Goal: Register for event/course

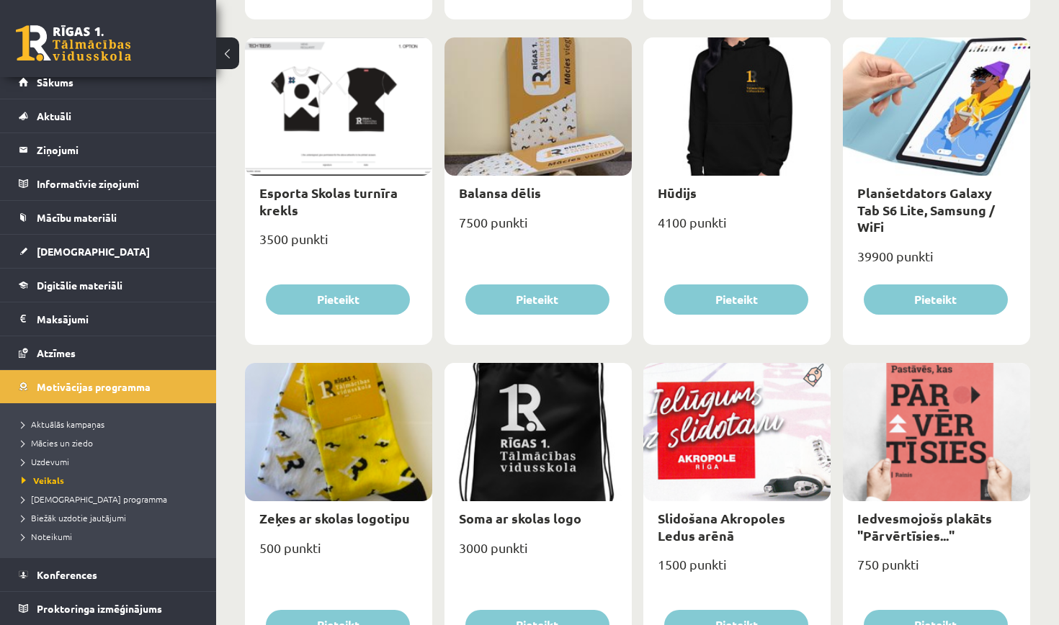
scroll to position [864, 0]
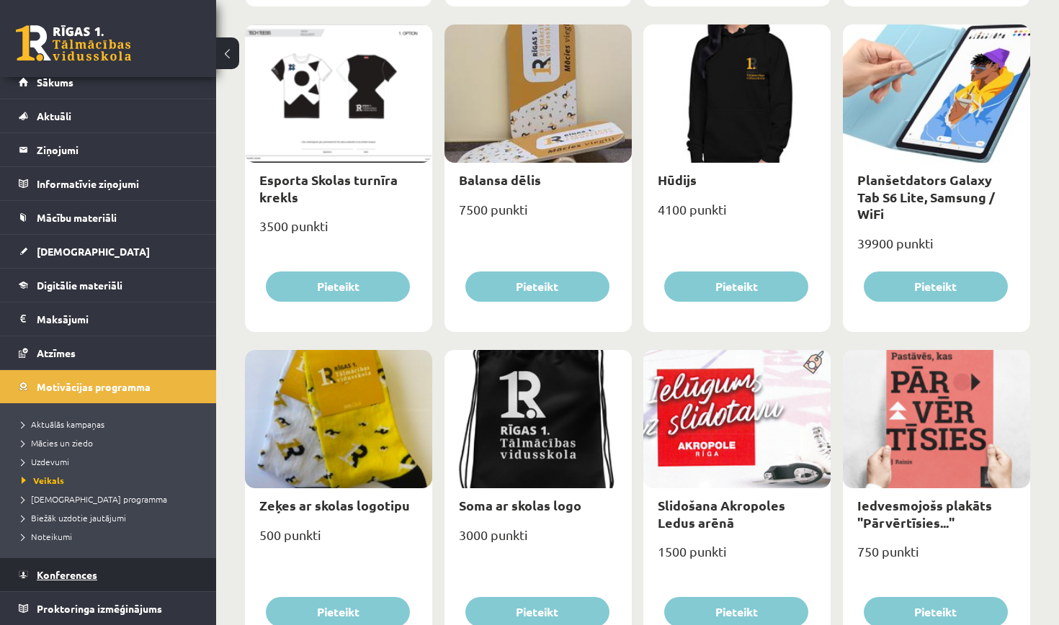
click at [88, 579] on span "Konferences" at bounding box center [67, 574] width 61 height 13
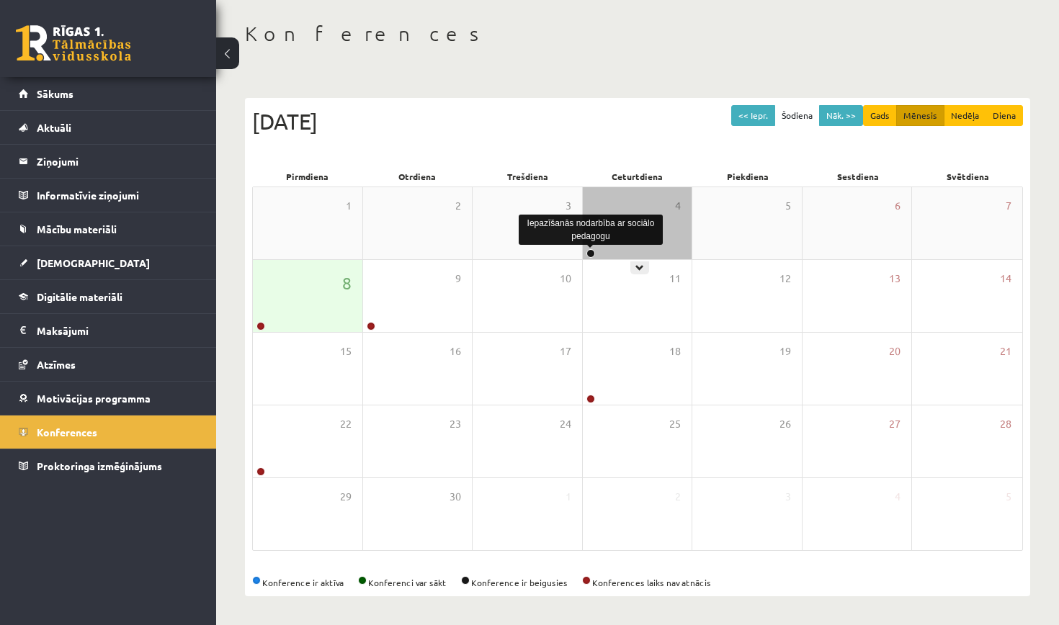
click at [593, 255] on link at bounding box center [590, 253] width 9 height 9
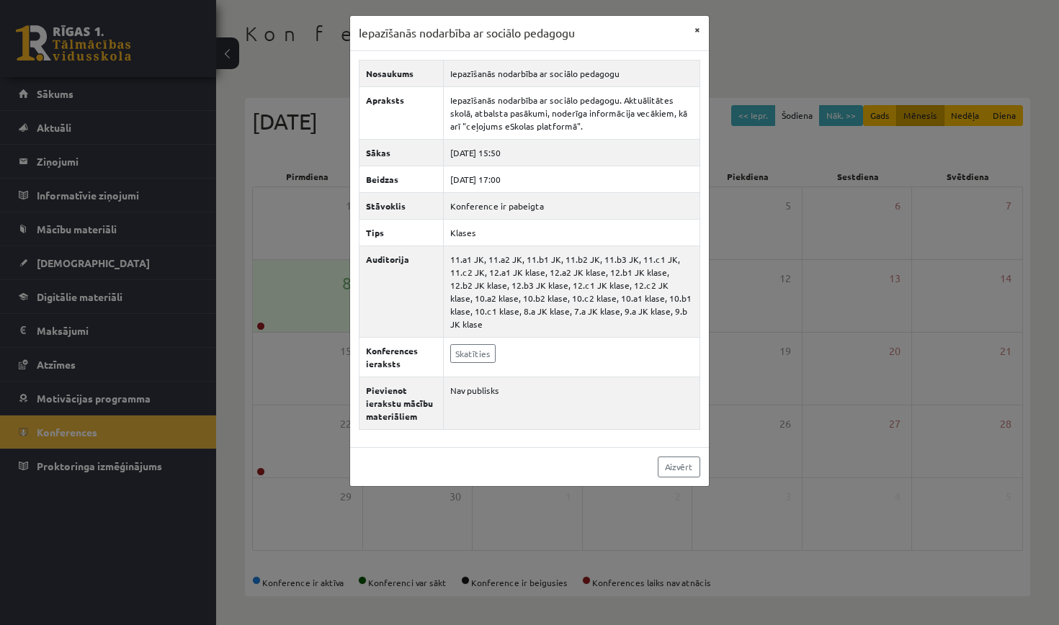
click at [697, 27] on button "×" at bounding box center [697, 29] width 23 height 27
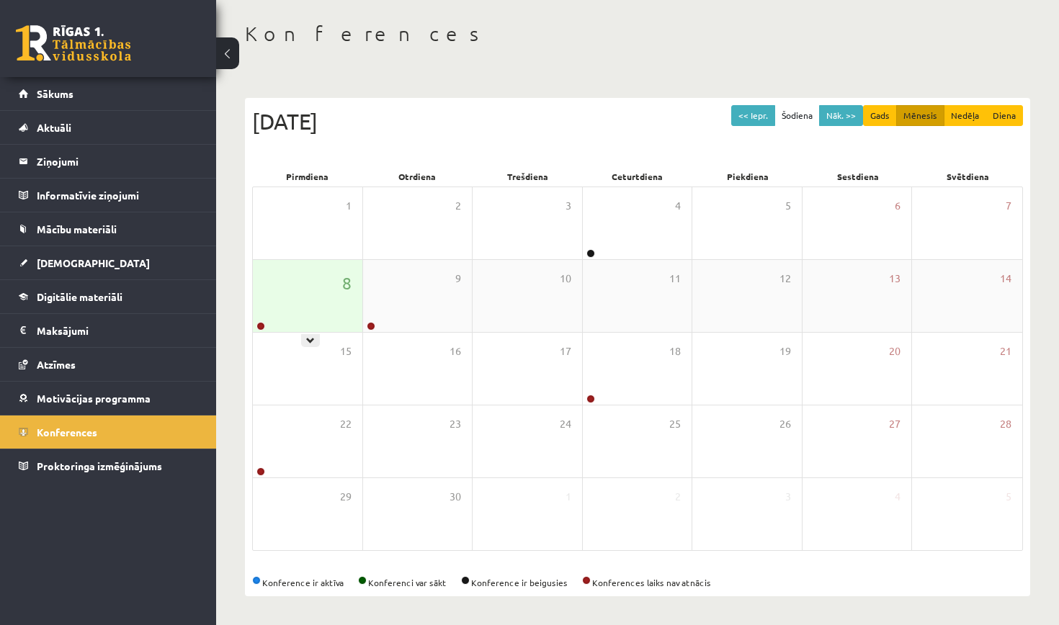
click at [326, 320] on div "8" at bounding box center [307, 296] width 109 height 72
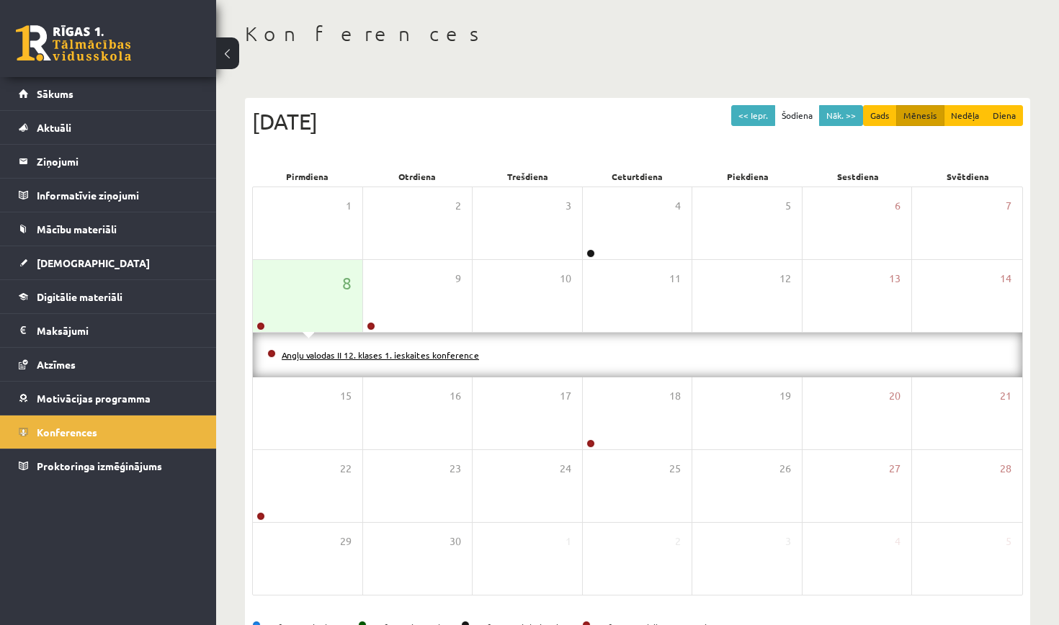
click at [349, 354] on link "Angļu valodas II 12. klases 1. ieskaites konference" at bounding box center [380, 355] width 197 height 12
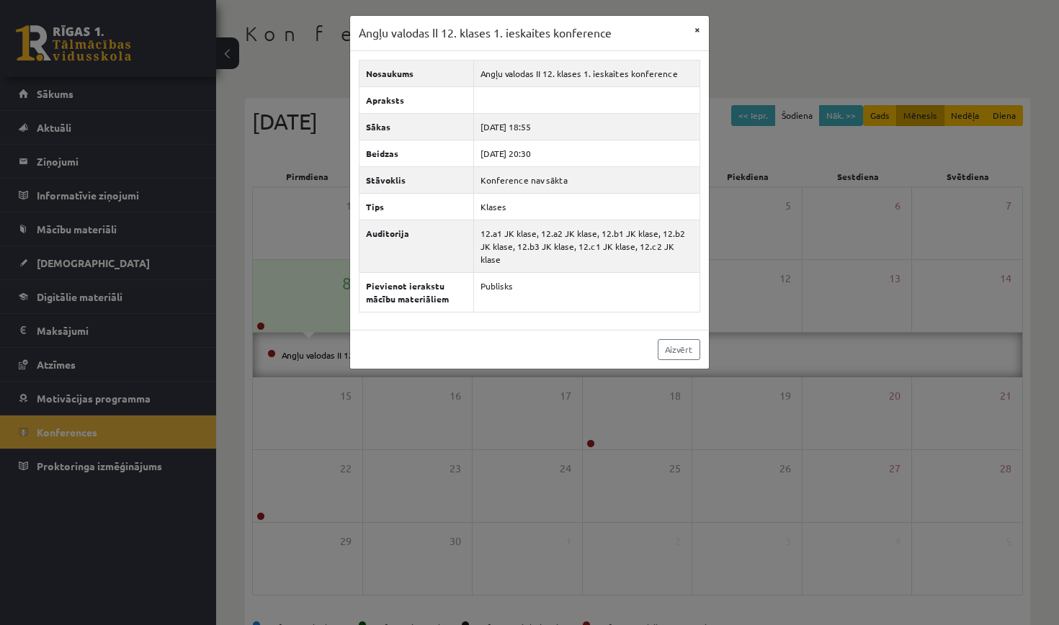
click at [697, 28] on button "×" at bounding box center [697, 29] width 23 height 27
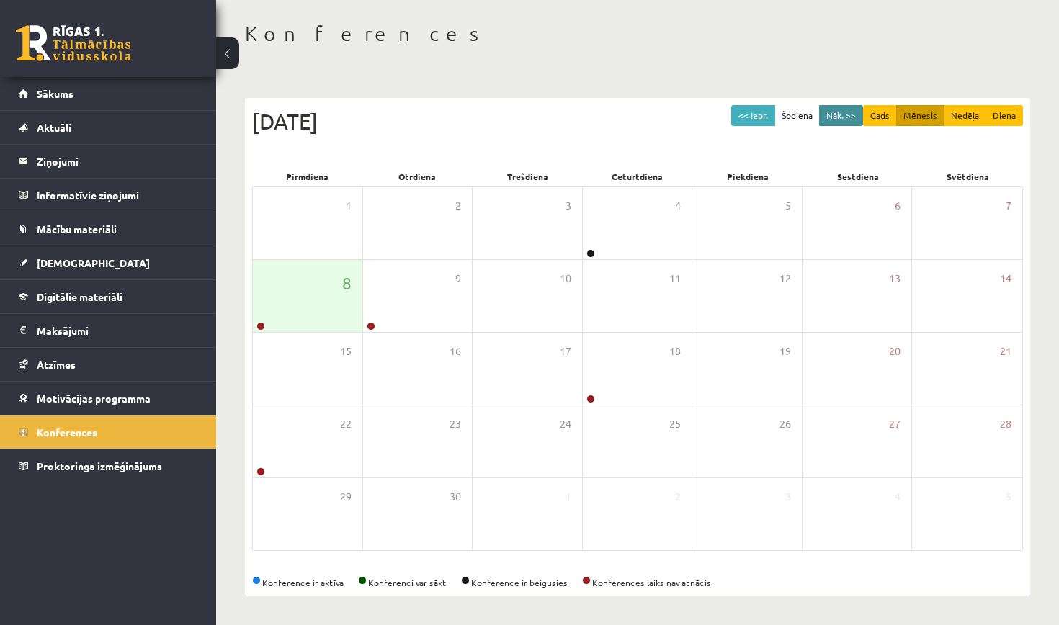
click at [838, 111] on button "Nāk. >>" at bounding box center [841, 115] width 44 height 21
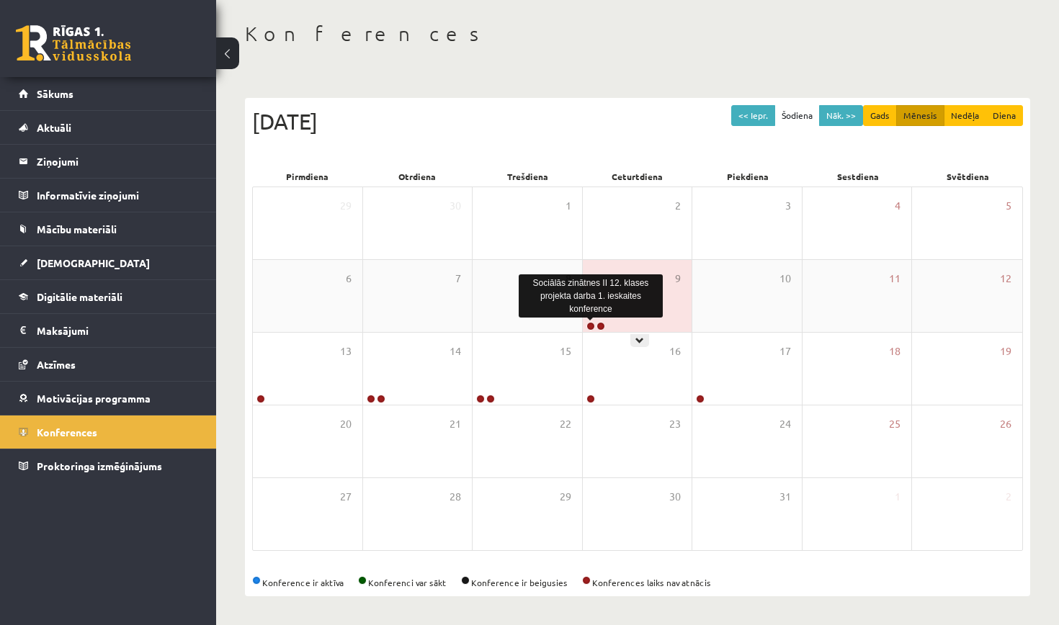
click at [591, 326] on link at bounding box center [590, 326] width 9 height 9
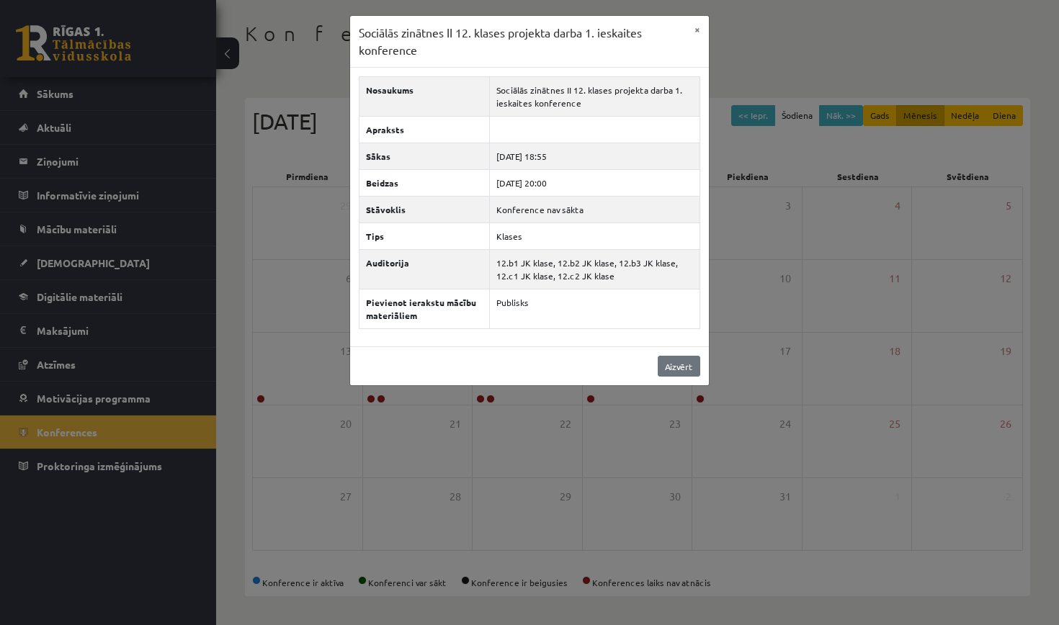
click at [668, 360] on link "Aizvērt" at bounding box center [679, 366] width 42 height 21
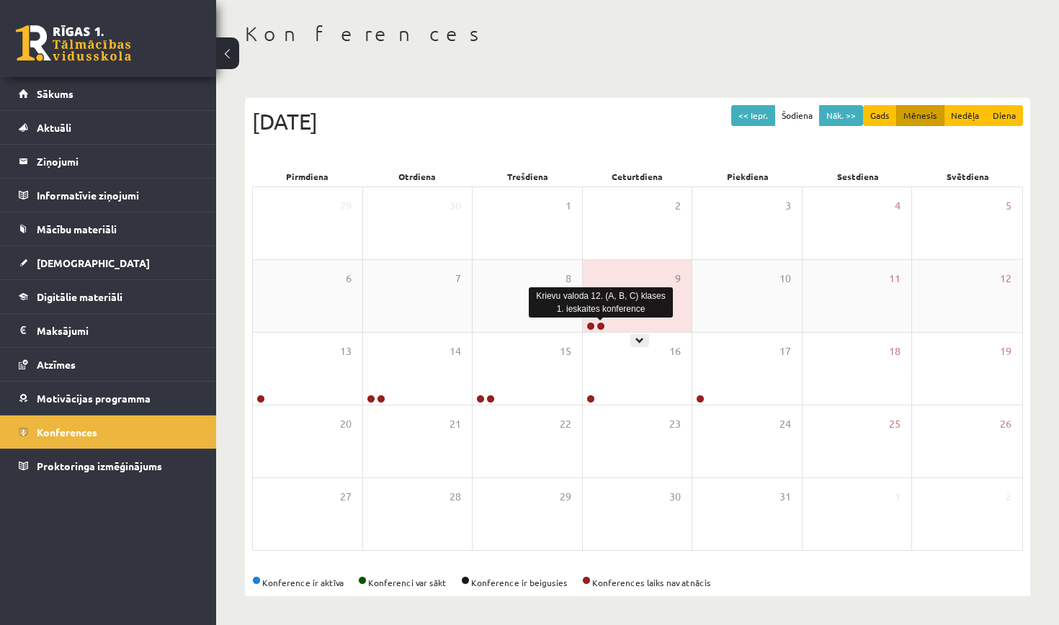
click at [599, 328] on link at bounding box center [600, 326] width 9 height 9
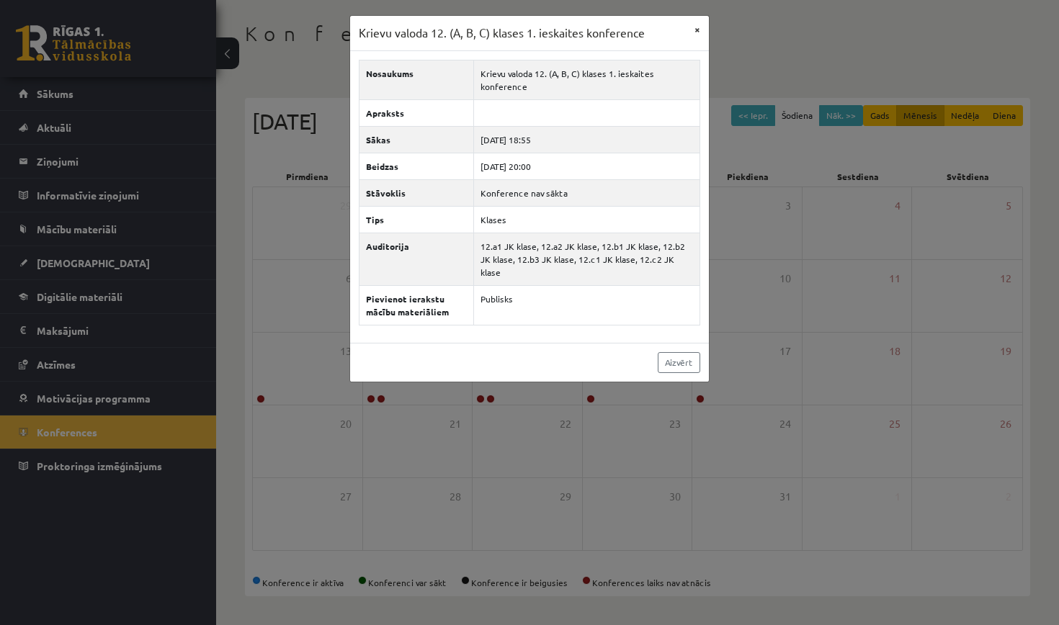
click at [695, 27] on button "×" at bounding box center [697, 29] width 23 height 27
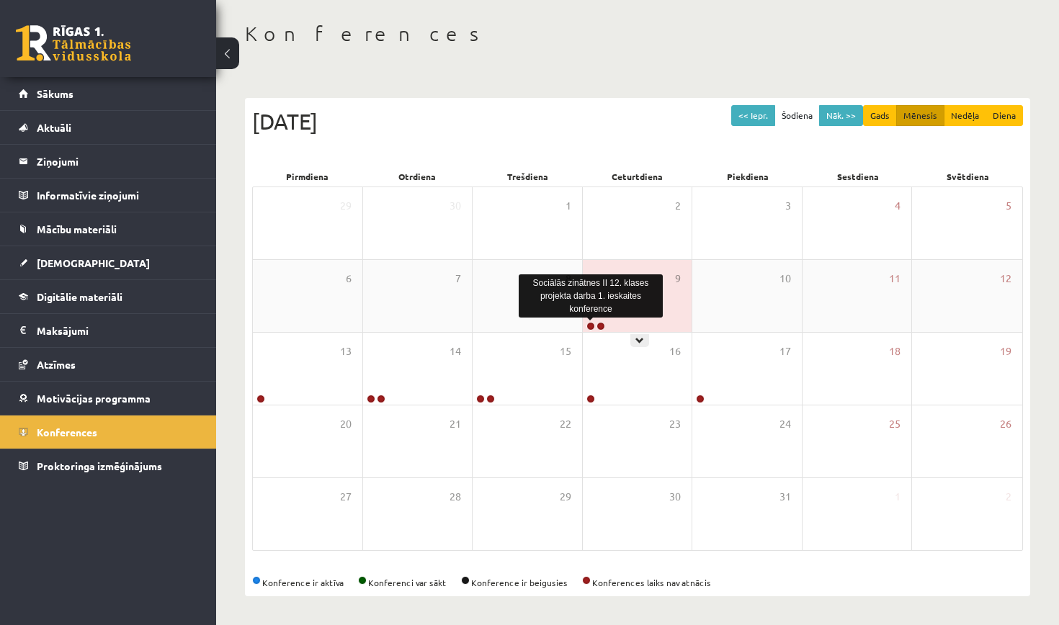
click at [588, 328] on link at bounding box center [590, 326] width 9 height 9
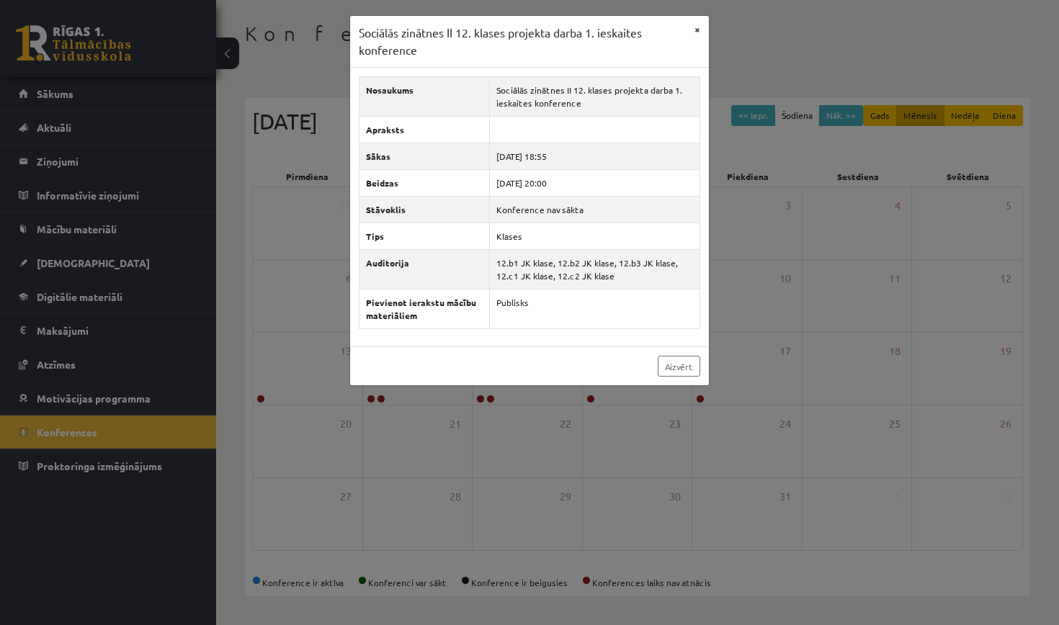
click at [698, 24] on button "×" at bounding box center [697, 29] width 23 height 27
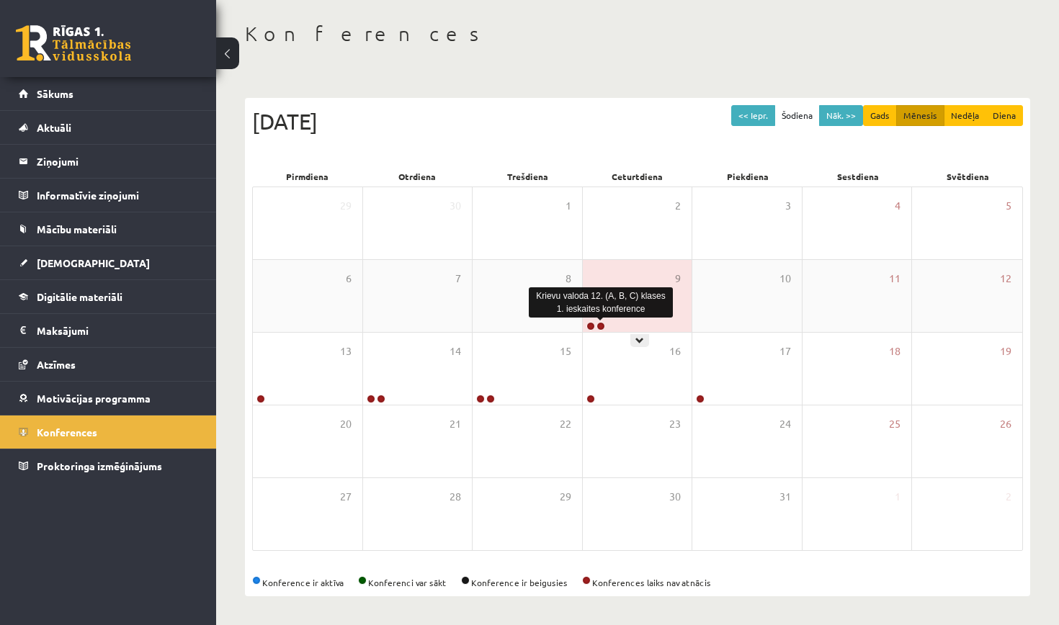
click at [599, 325] on link at bounding box center [600, 326] width 9 height 9
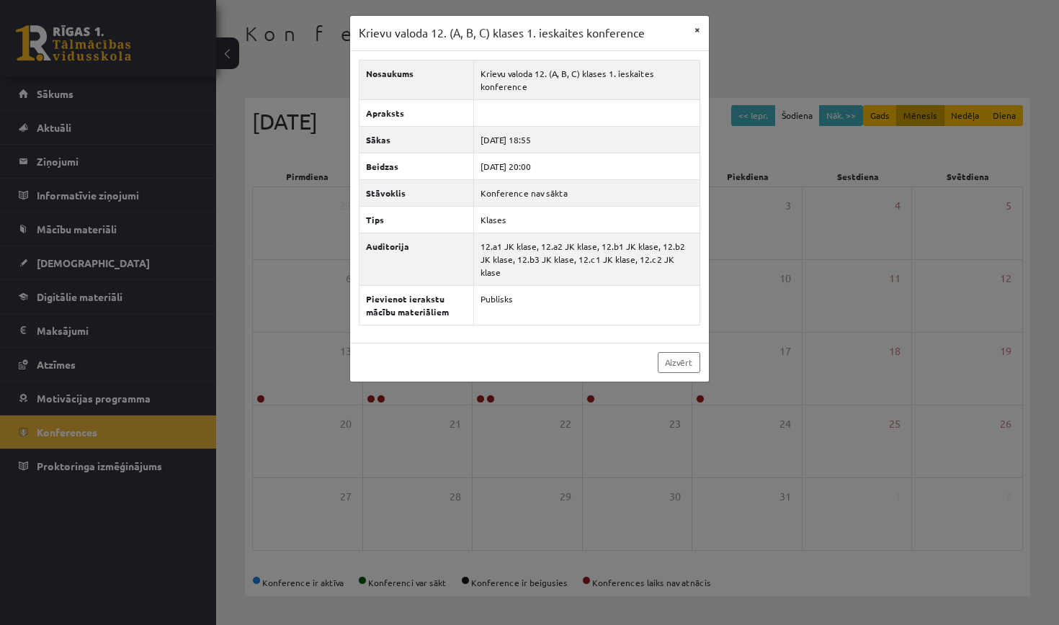
click at [700, 32] on button "×" at bounding box center [697, 29] width 23 height 27
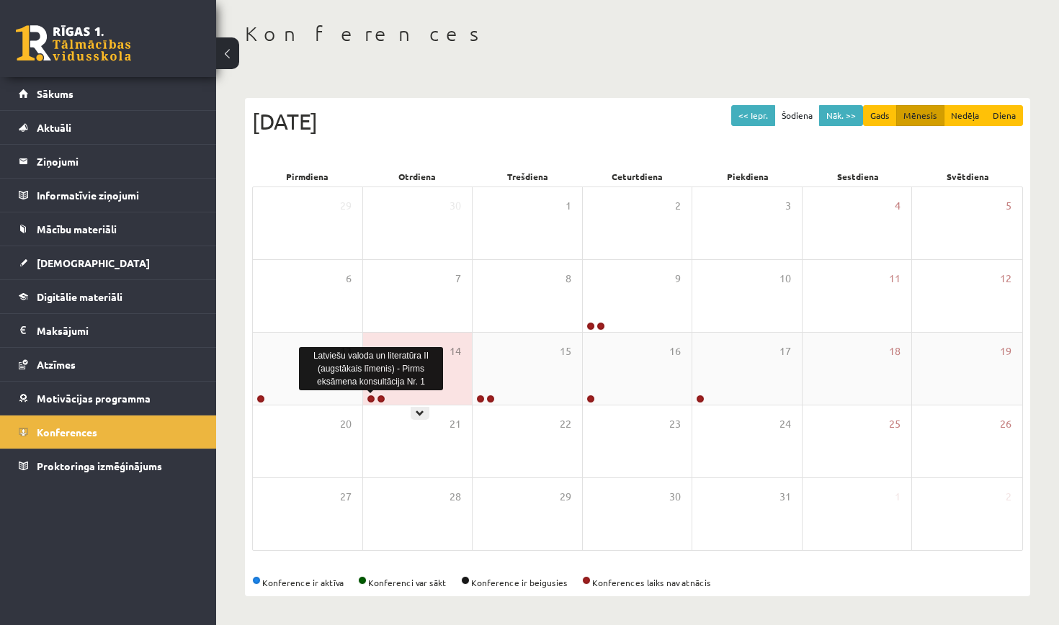
click at [370, 399] on link at bounding box center [371, 399] width 9 height 9
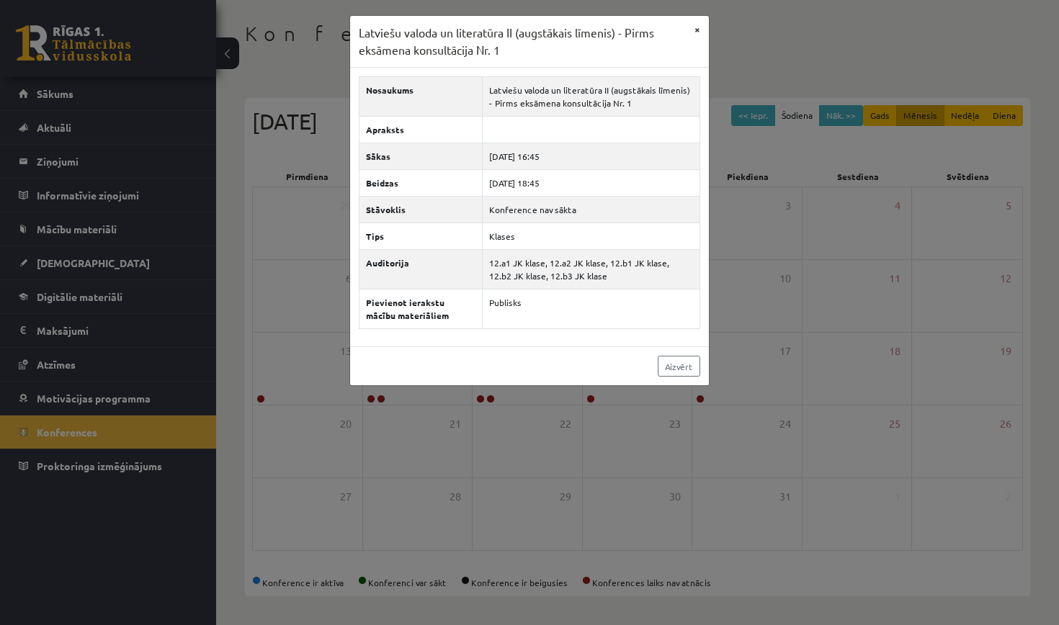
click at [697, 29] on button "×" at bounding box center [697, 29] width 23 height 27
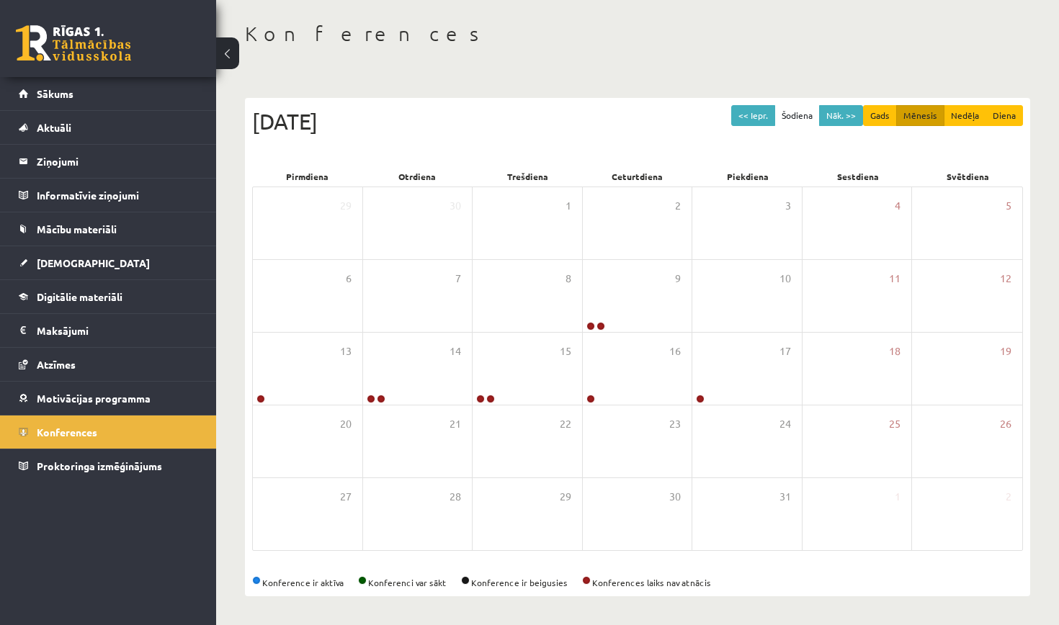
click at [787, 110] on button "Šodiena" at bounding box center [796, 115] width 45 height 21
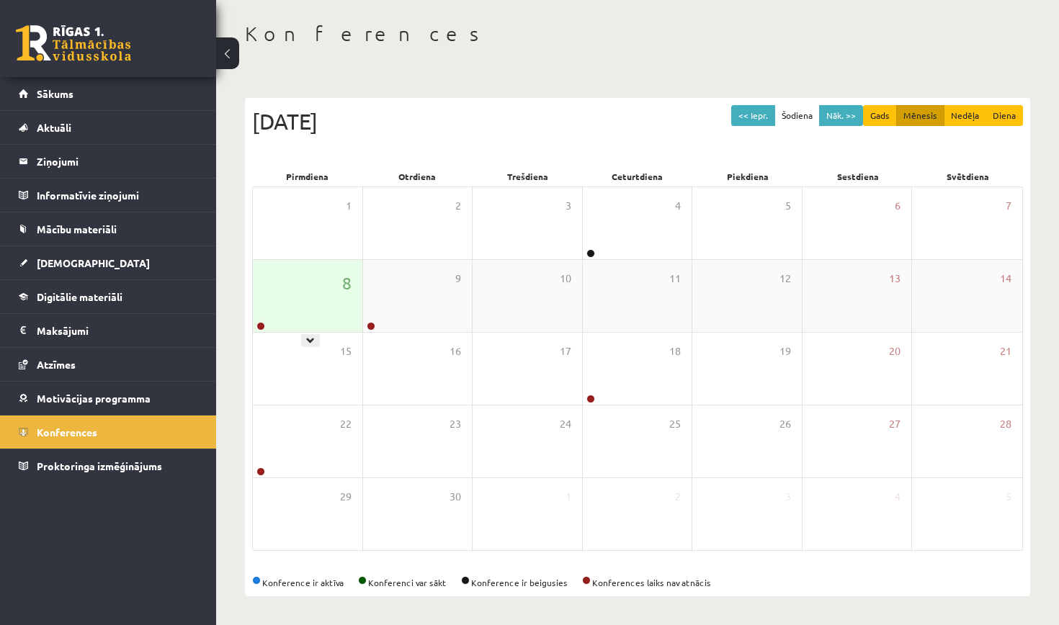
click at [269, 272] on div "8" at bounding box center [307, 296] width 109 height 72
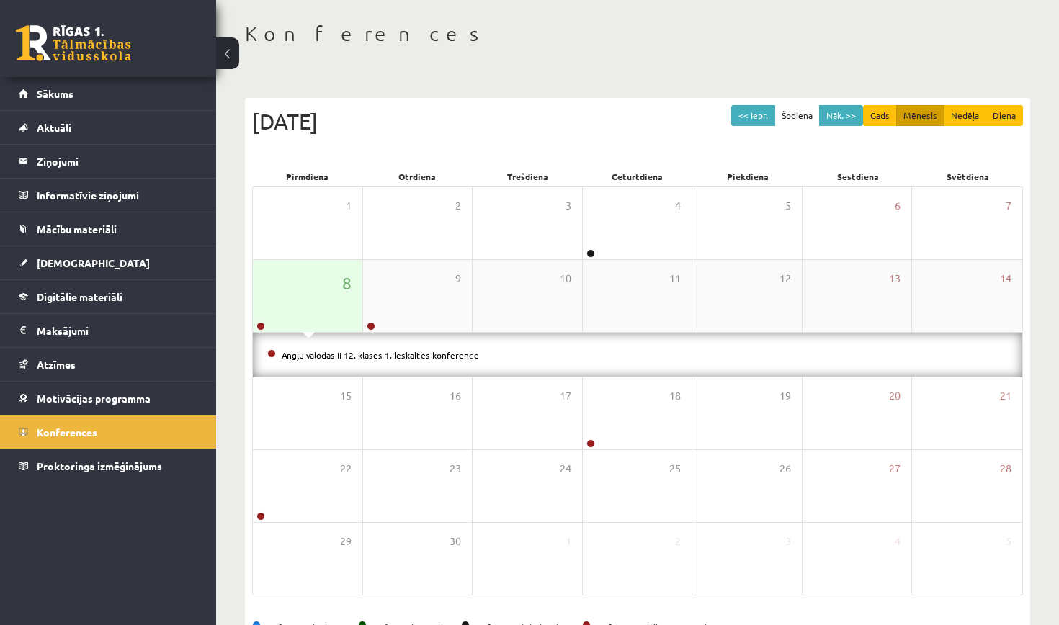
click at [269, 272] on div "8" at bounding box center [307, 296] width 109 height 72
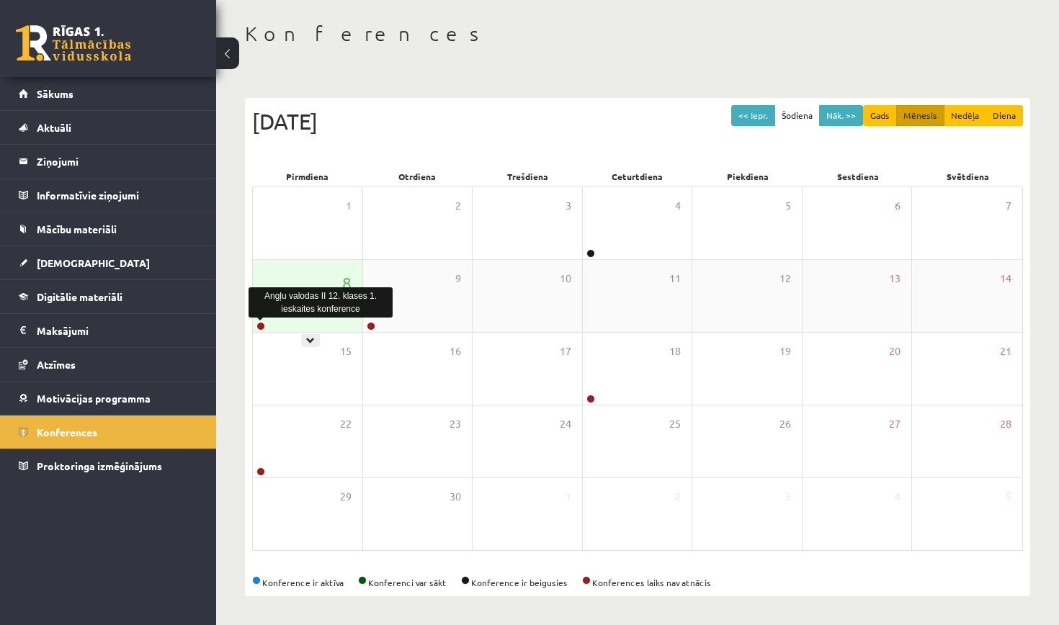
click at [264, 326] on link at bounding box center [260, 326] width 9 height 9
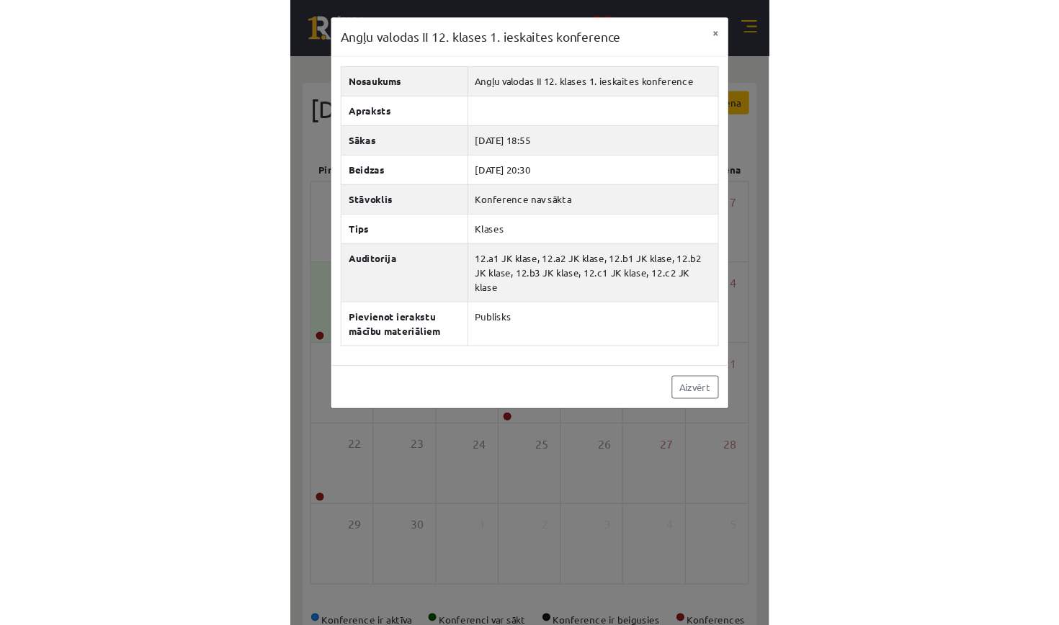
scroll to position [55, 0]
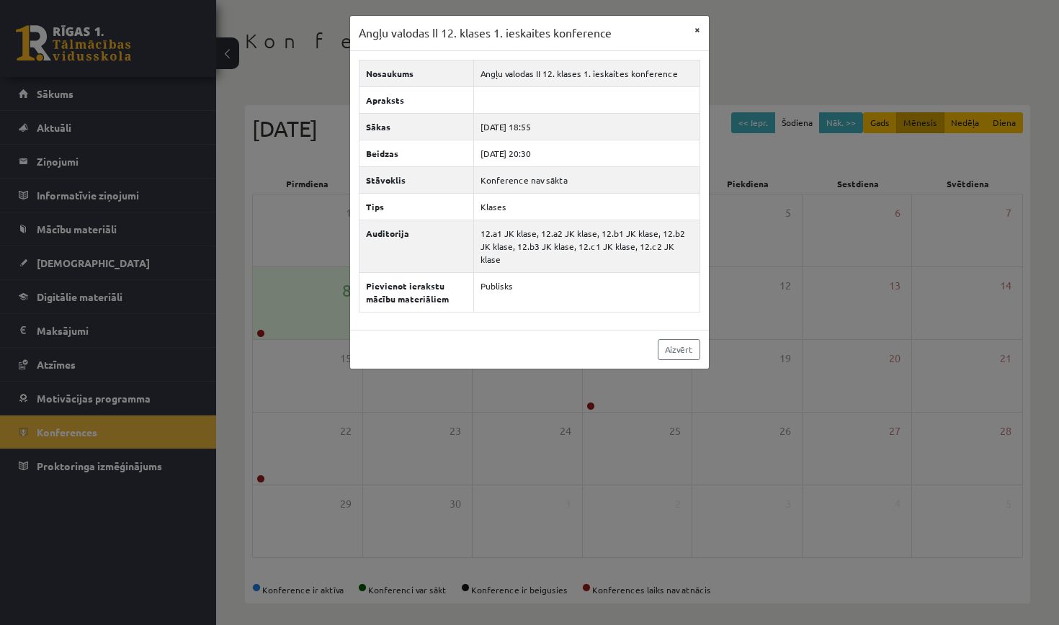
click at [695, 31] on button "×" at bounding box center [697, 29] width 23 height 27
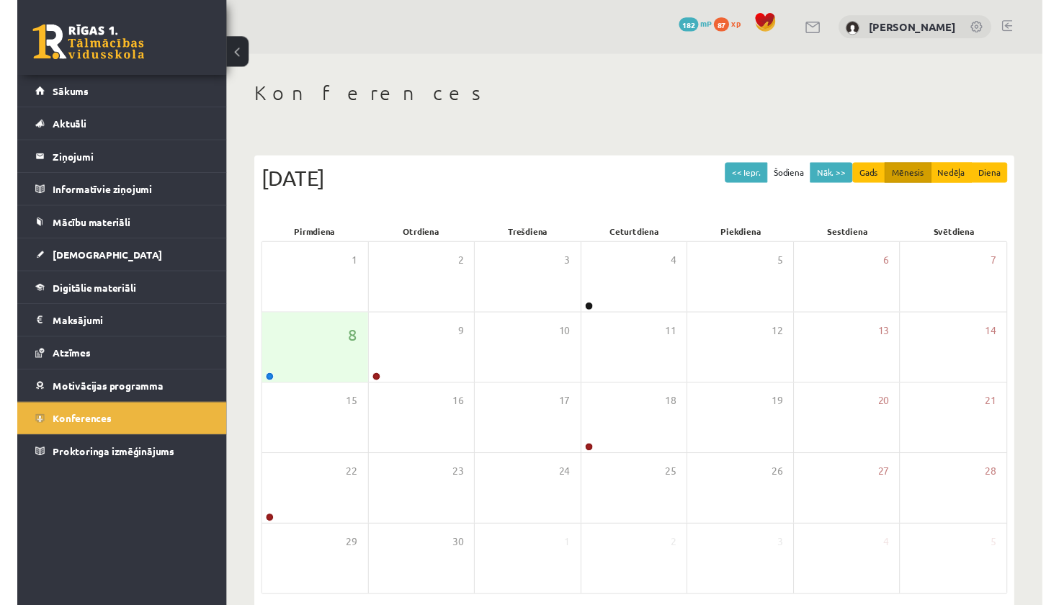
scroll to position [55, 0]
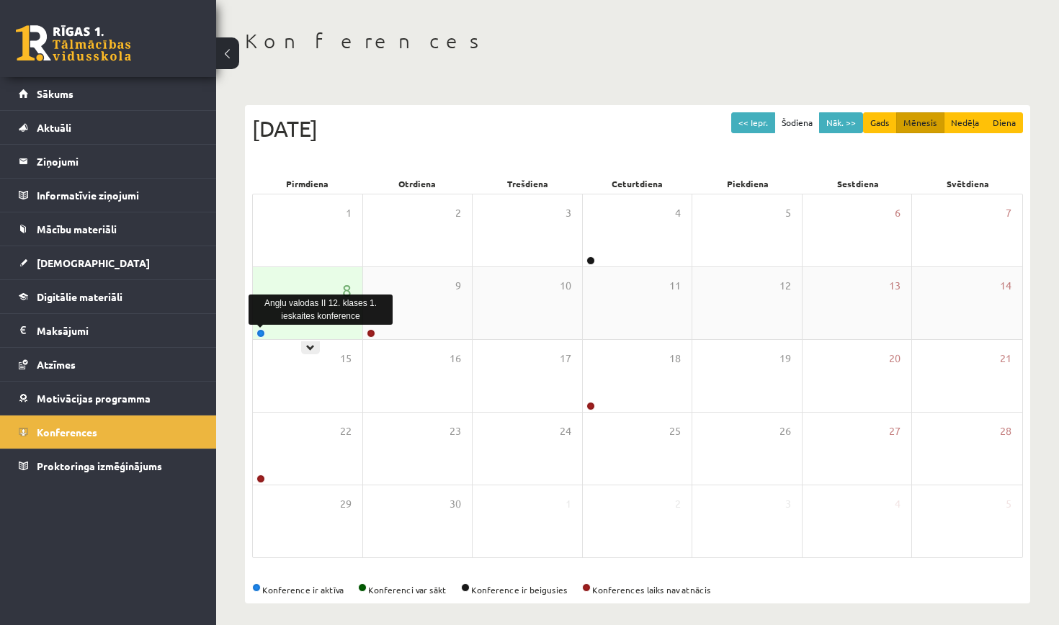
click at [261, 334] on link at bounding box center [260, 333] width 9 height 9
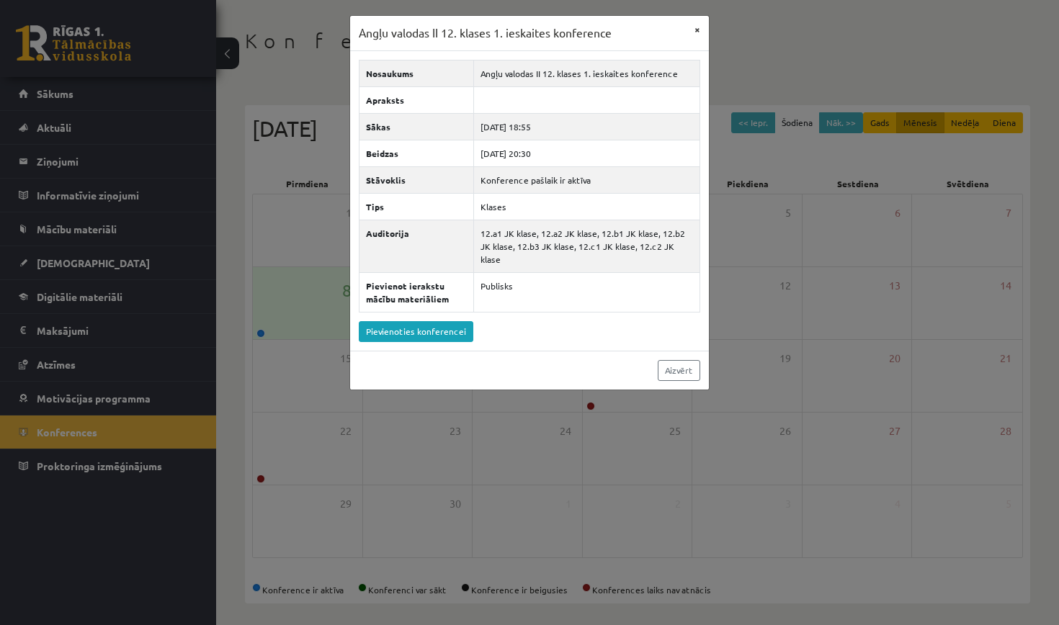
click at [697, 27] on button "×" at bounding box center [697, 29] width 23 height 27
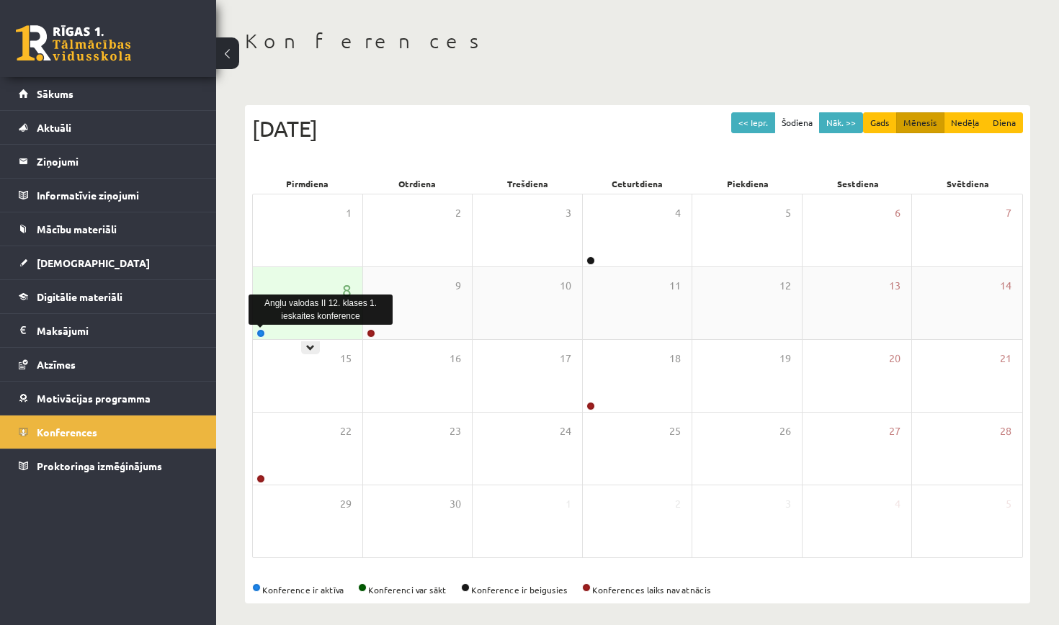
click at [258, 331] on link at bounding box center [260, 333] width 9 height 9
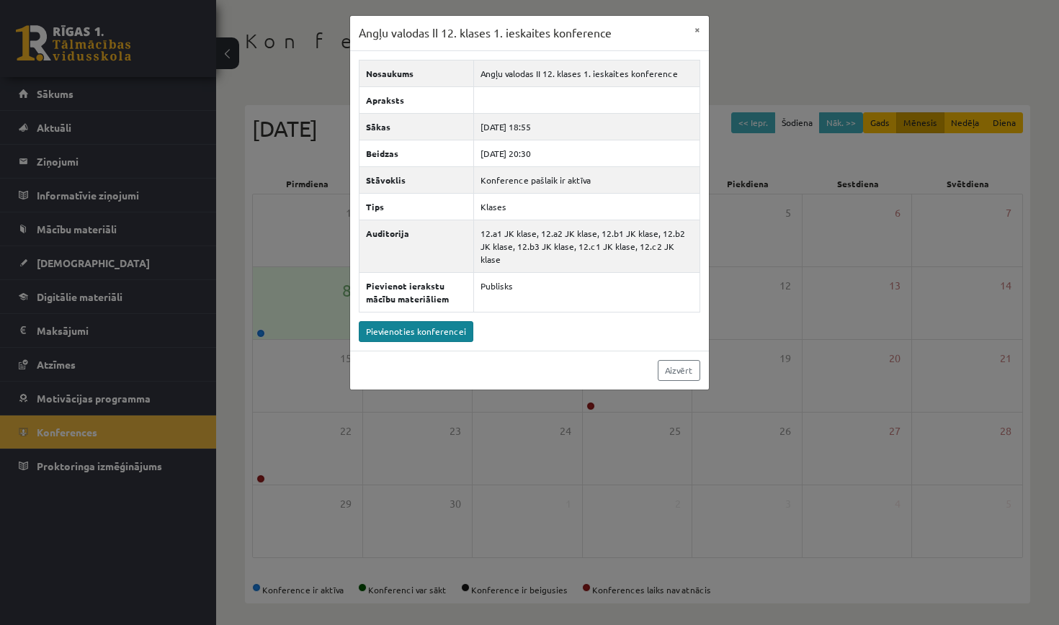
click at [413, 321] on link "Pievienoties konferencei" at bounding box center [416, 331] width 115 height 21
